Goal: Find specific page/section: Find specific page/section

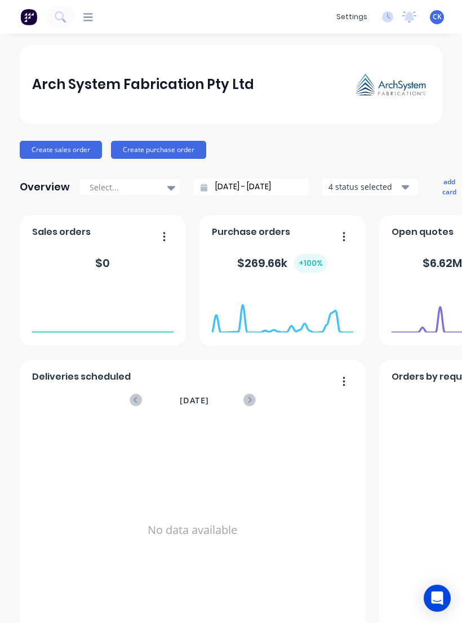
click at [21, 24] on img at bounding box center [28, 16] width 17 height 17
click at [90, 14] on icon at bounding box center [88, 17] width 10 height 8
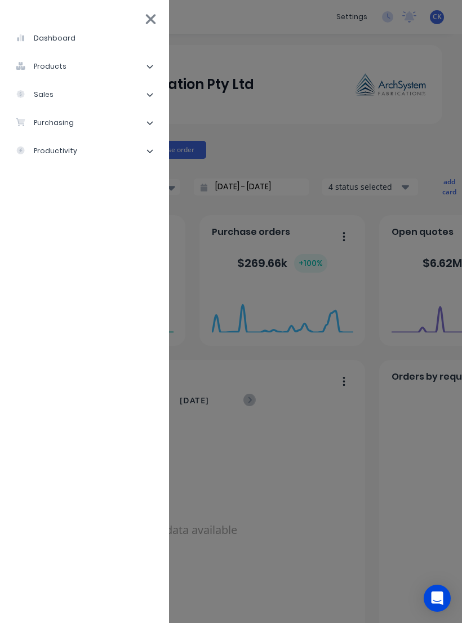
click at [44, 119] on div "purchasing" at bounding box center [45, 123] width 58 height 10
click at [61, 153] on div "Purchase Orders" at bounding box center [64, 151] width 78 height 10
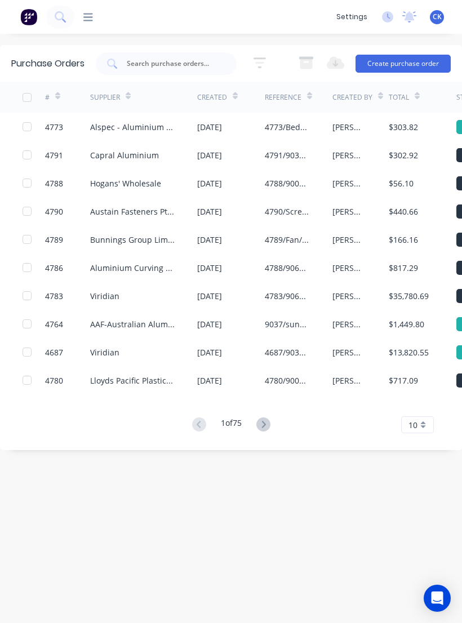
click at [172, 52] on div at bounding box center [166, 63] width 141 height 23
type input "4762"
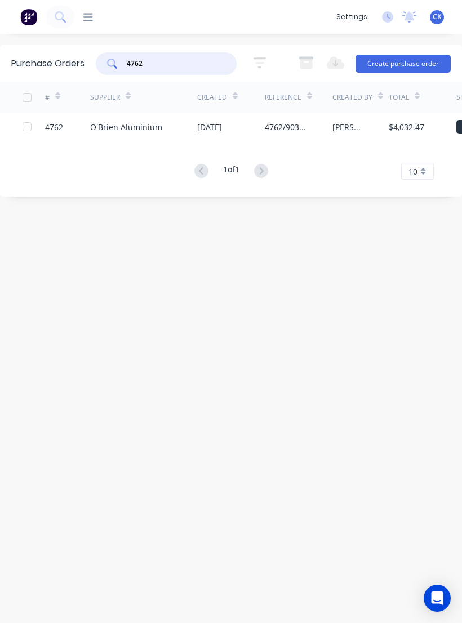
click at [158, 128] on div "O'Brien Aluminium" at bounding box center [126, 127] width 72 height 12
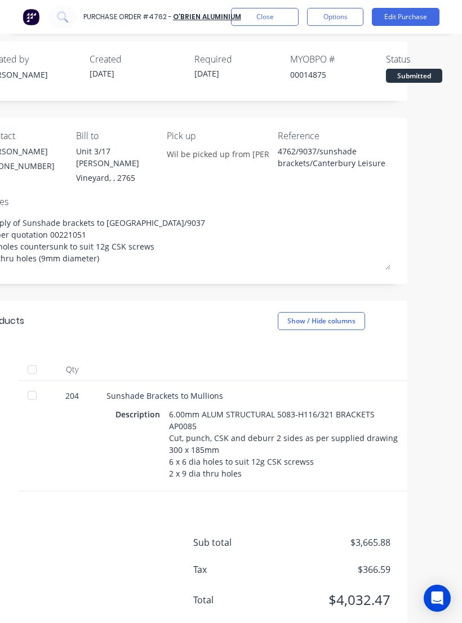
scroll to position [46, 43]
click at [39, 384] on div at bounding box center [32, 395] width 23 height 23
type textarea "x"
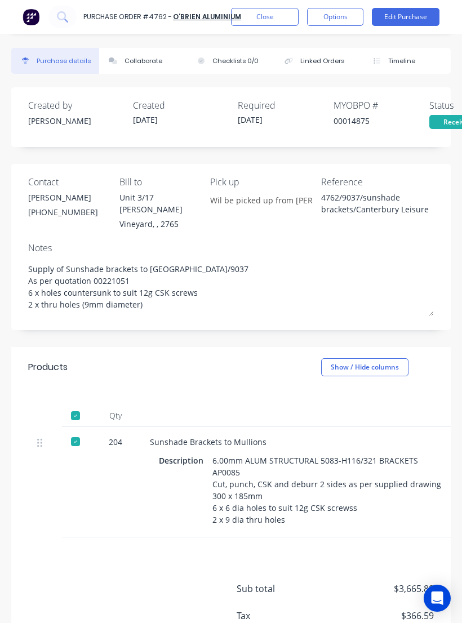
scroll to position [0, 0]
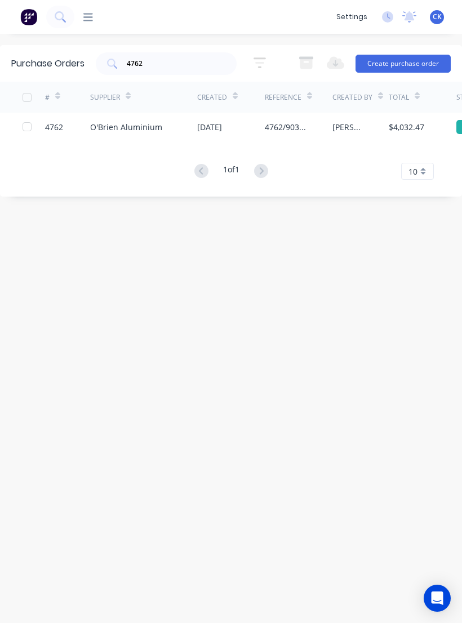
click at [167, 63] on input "4762" at bounding box center [172, 63] width 93 height 11
type input "4"
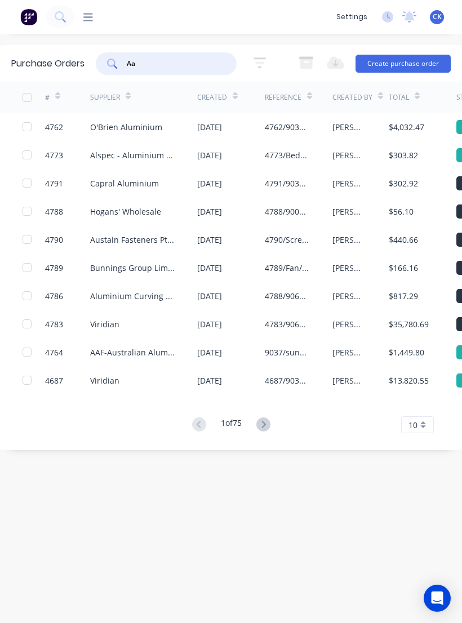
type input "Aaf"
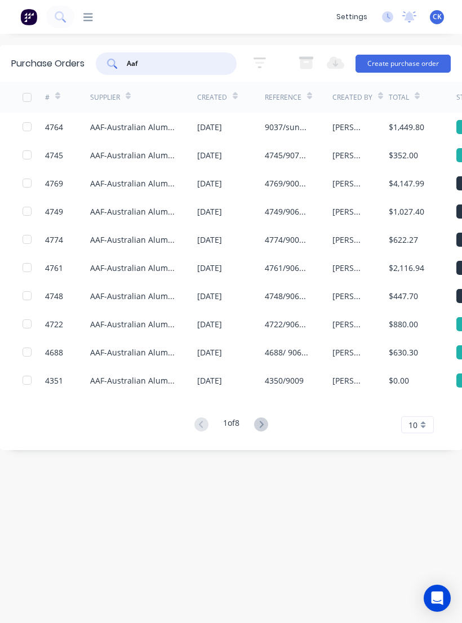
click at [155, 131] on div "AAF-Australian Aluminium Finishing" at bounding box center [132, 127] width 84 height 12
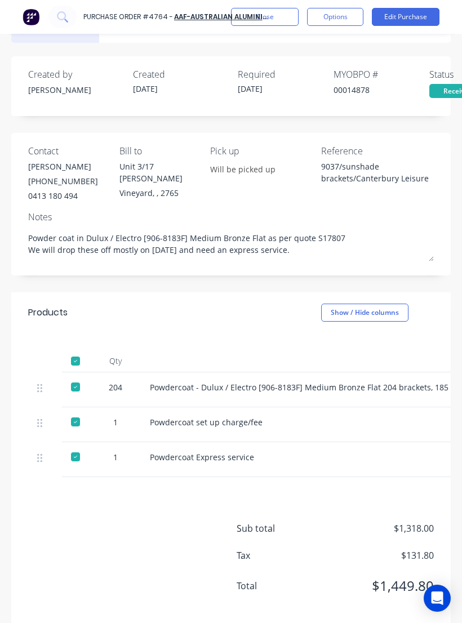
type textarea "x"
